Goal: Book appointment/travel/reservation

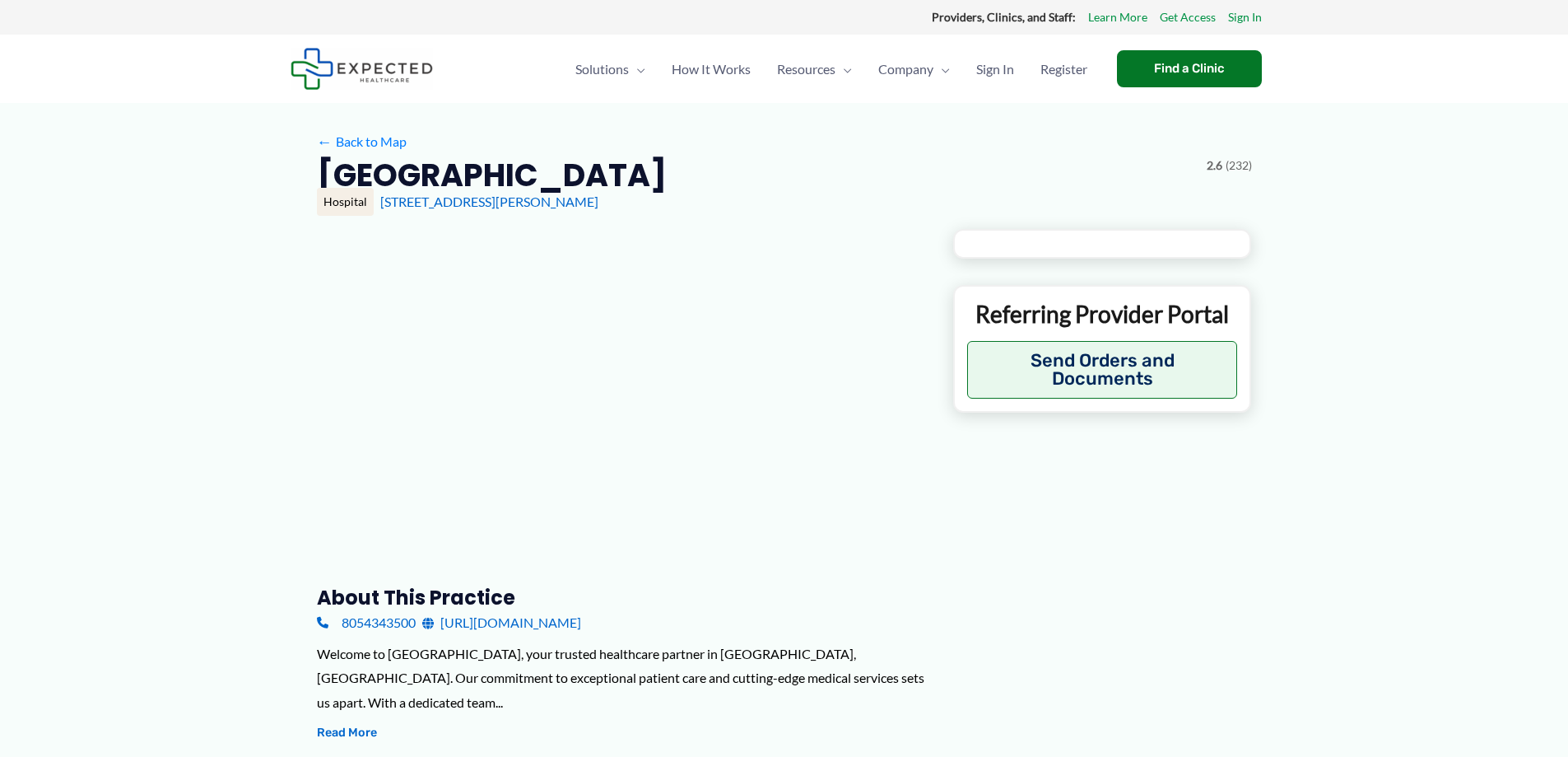
type input "**********"
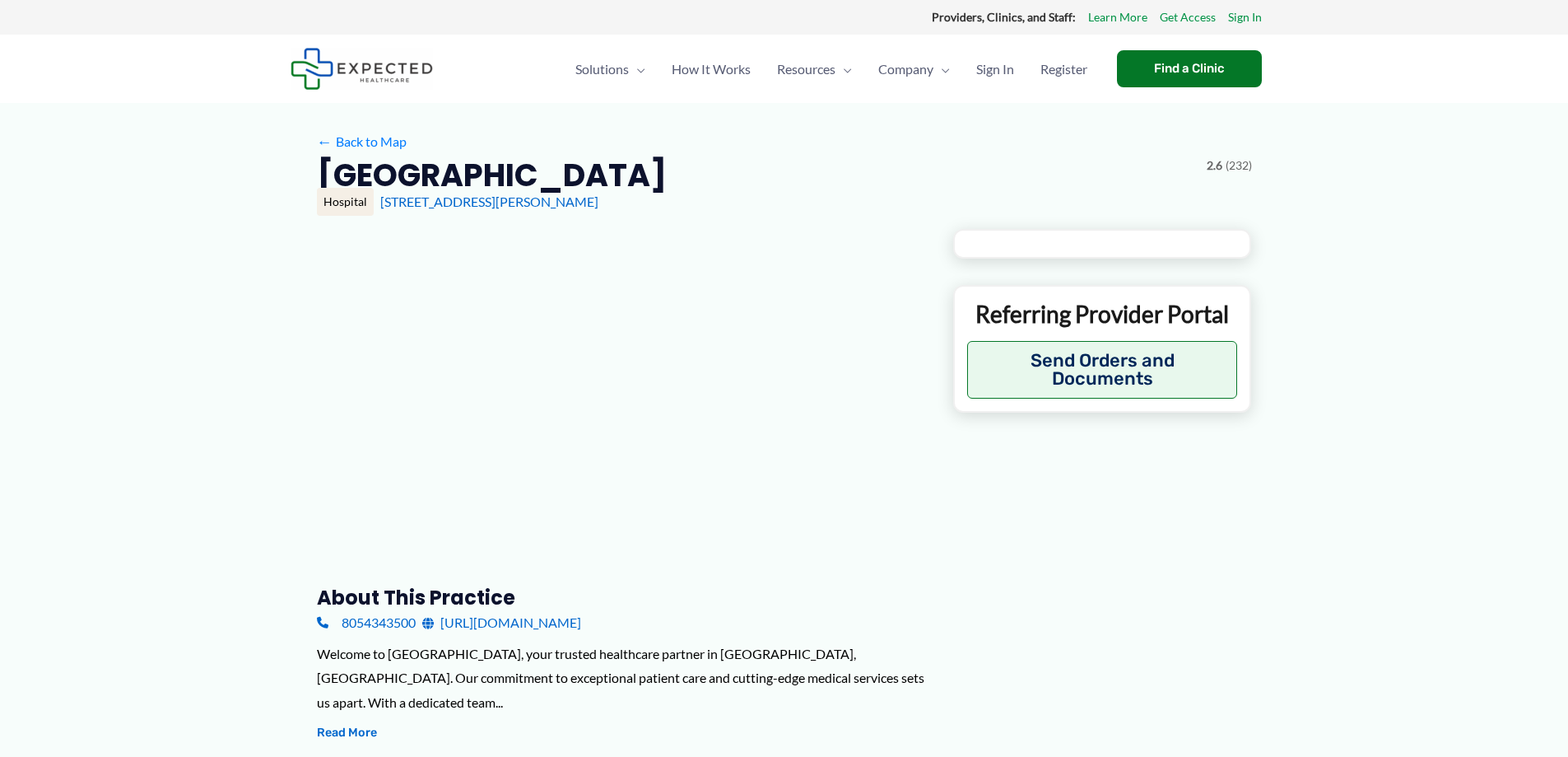
type input "**********"
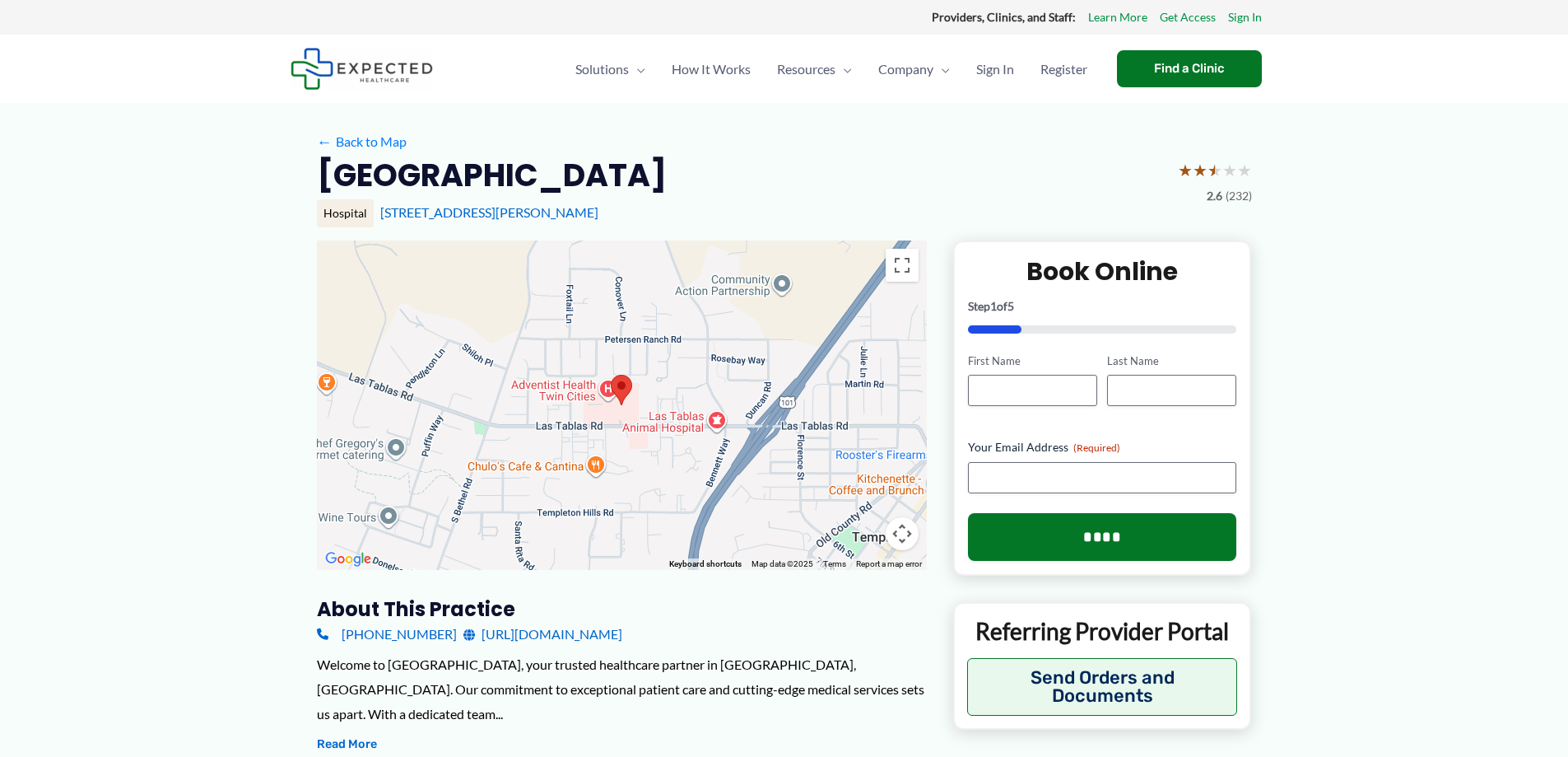
click at [622, 635] on link "[URL][DOMAIN_NAME]" at bounding box center [543, 634] width 159 height 25
